Goal: Use online tool/utility: Utilize a website feature to perform a specific function

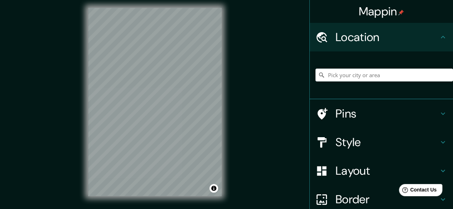
click at [224, 105] on div "© Mapbox © OpenStreetMap Improve this map" at bounding box center [155, 102] width 156 height 212
click at [247, 90] on div "Mappin Location Pins Style Layout Border Choose a border. Hint : you can make l…" at bounding box center [226, 107] width 453 height 223
click at [143, 141] on div at bounding box center [143, 140] width 6 height 6
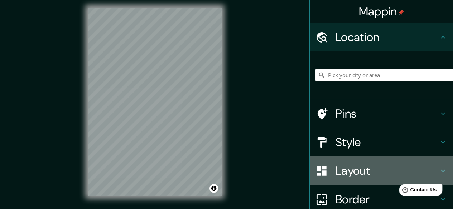
click at [339, 175] on h4 "Layout" at bounding box center [387, 171] width 103 height 14
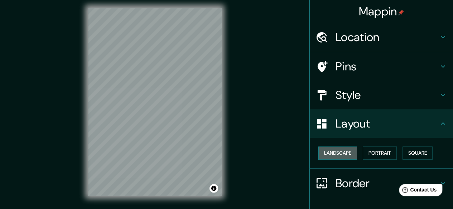
click at [334, 155] on button "Landscape" at bounding box center [337, 153] width 39 height 13
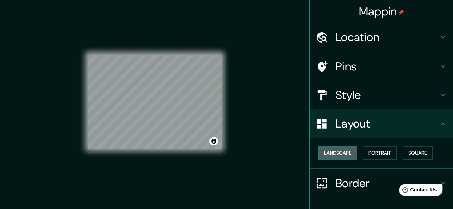
click at [329, 151] on button "Landscape" at bounding box center [337, 153] width 39 height 13
click at [338, 154] on button "Landscape" at bounding box center [337, 153] width 39 height 13
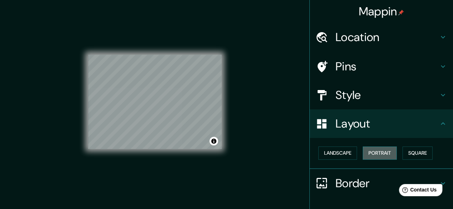
click at [371, 153] on button "Portrait" at bounding box center [380, 153] width 34 height 13
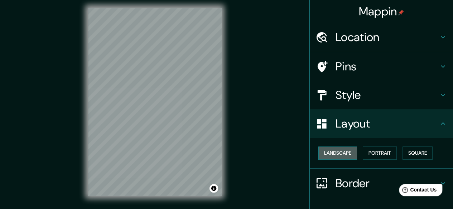
click at [343, 155] on button "Landscape" at bounding box center [337, 153] width 39 height 13
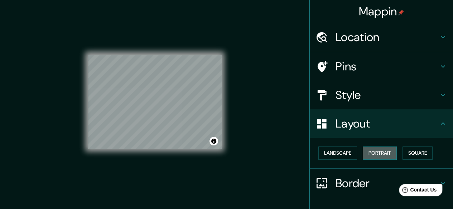
click at [383, 155] on button "Portrait" at bounding box center [380, 153] width 34 height 13
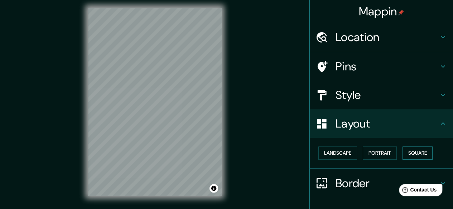
click at [416, 151] on button "Square" at bounding box center [417, 153] width 30 height 13
